Goal: Contribute content: Add original content to the website for others to see

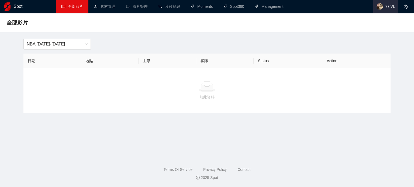
click at [384, 3] on span "77 VL" at bounding box center [385, 6] width 25 height 13
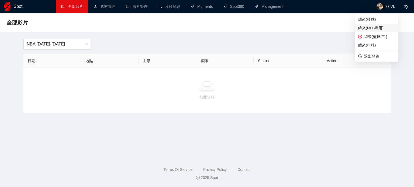
click at [367, 30] on span "緯來(MLB專用)" at bounding box center [376, 28] width 37 height 6
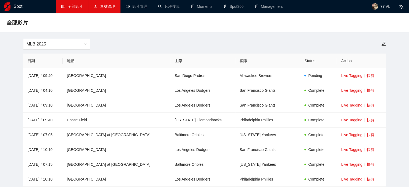
click at [110, 7] on link "素材管理" at bounding box center [105, 6] width 22 height 4
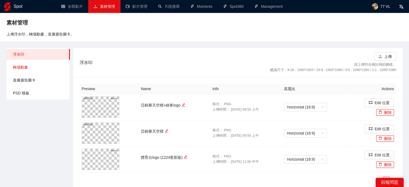
click at [32, 67] on span "轉場動畫" at bounding box center [39, 67] width 53 height 11
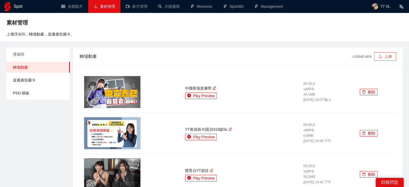
click at [396, 56] on button "上傳" at bounding box center [385, 56] width 22 height 9
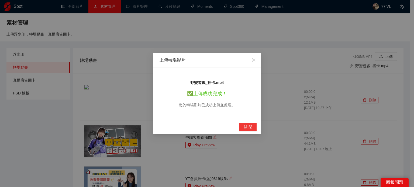
click at [253, 126] on button "關 閉" at bounding box center [247, 127] width 17 height 9
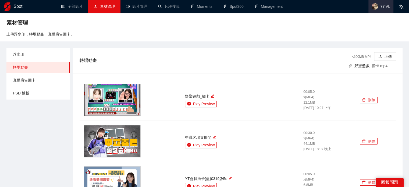
click at [379, 5] on span "77 VL" at bounding box center [381, 6] width 25 height 13
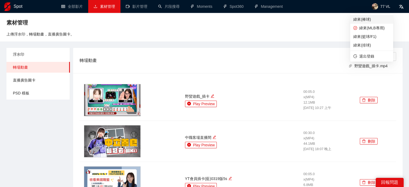
click at [378, 18] on span "緯來(棒球)" at bounding box center [372, 19] width 37 height 6
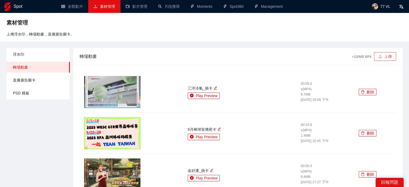
click at [383, 58] on button "上傳" at bounding box center [385, 56] width 22 height 9
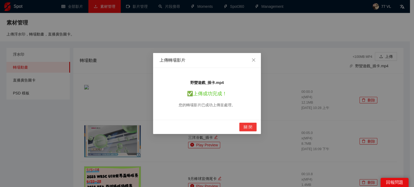
click at [249, 127] on span "關 閉" at bounding box center [247, 127] width 9 height 6
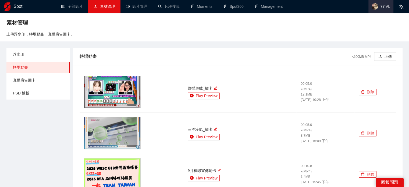
click at [377, 5] on img at bounding box center [375, 6] width 6 height 6
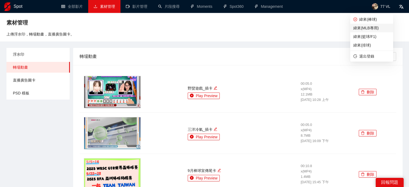
click at [366, 27] on span "緯來(MLB專用)" at bounding box center [372, 28] width 37 height 6
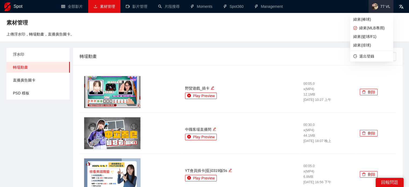
click at [377, 6] on img at bounding box center [375, 6] width 6 height 6
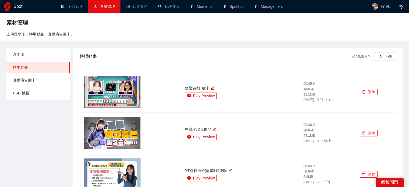
click at [309, 20] on div "素材管理" at bounding box center [204, 22] width 397 height 11
